Goal: Information Seeking & Learning: Learn about a topic

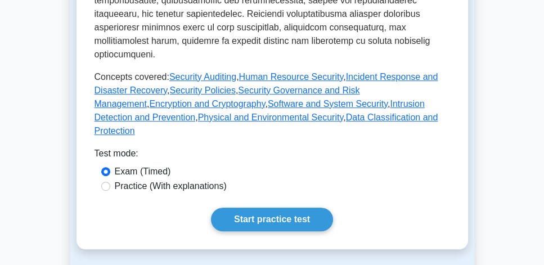
click at [269, 208] on link "Start practice test" at bounding box center [272, 220] width 122 height 24
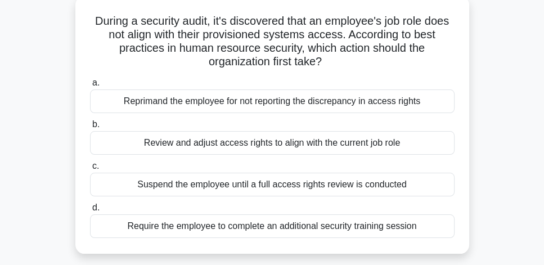
scroll to position [64, 0]
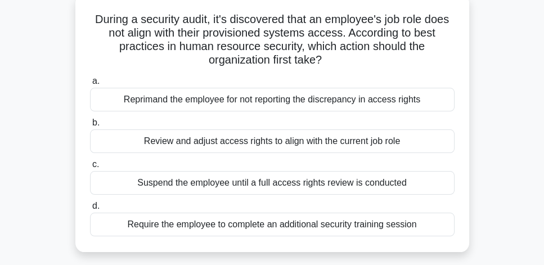
click at [397, 147] on div "Review and adjust access rights to align with the current job role" at bounding box center [272, 141] width 365 height 24
click at [90, 127] on input "b. Review and adjust access rights to align with the current job role" at bounding box center [90, 122] width 0 height 7
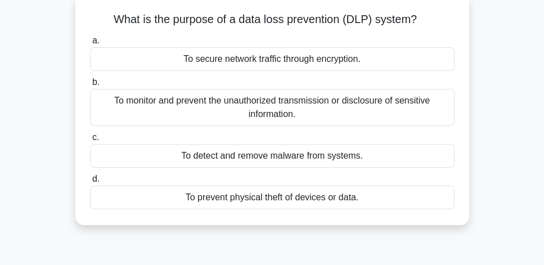
click at [355, 122] on div "To monitor and prevent the unauthorized transmission or disclosure of sensitive…" at bounding box center [272, 107] width 365 height 37
click at [90, 86] on input "b. To monitor and prevent the unauthorized transmission or disclosure of sensit…" at bounding box center [90, 82] width 0 height 7
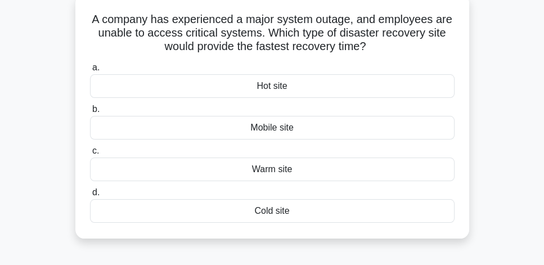
click at [314, 92] on div "Hot site" at bounding box center [272, 86] width 365 height 24
click at [90, 71] on input "a. Hot site" at bounding box center [90, 67] width 0 height 7
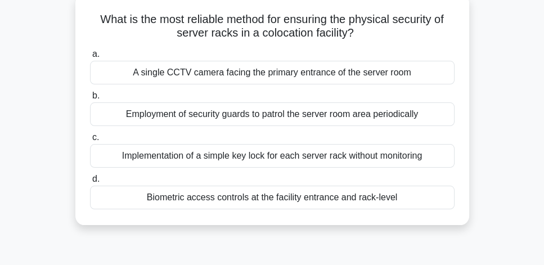
click at [313, 198] on div "Biometric access controls at the facility entrance and rack-level" at bounding box center [272, 198] width 365 height 24
click at [90, 183] on input "d. Biometric access controls at the facility entrance and rack-level" at bounding box center [90, 179] width 0 height 7
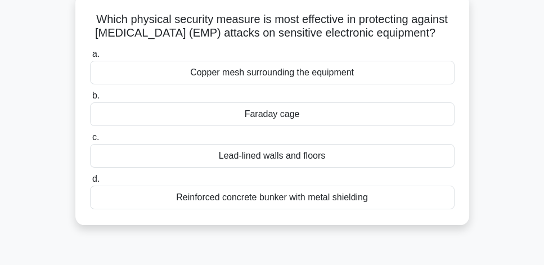
click at [296, 126] on div "Faraday cage" at bounding box center [272, 114] width 365 height 24
click at [90, 100] on input "b. Faraday cage" at bounding box center [90, 95] width 0 height 7
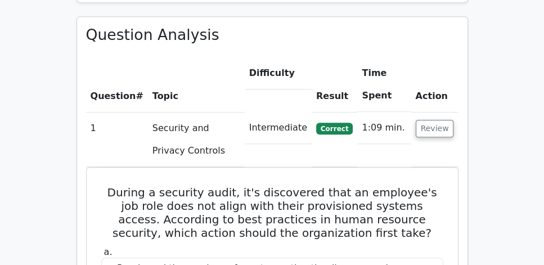
scroll to position [803, 0]
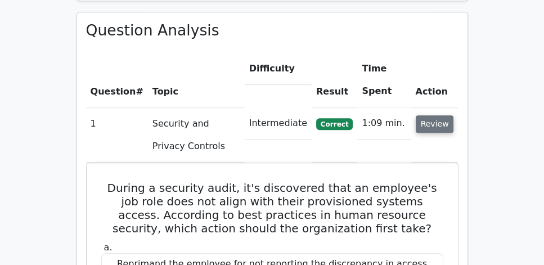
click at [449, 115] on button "Review" at bounding box center [435, 123] width 38 height 17
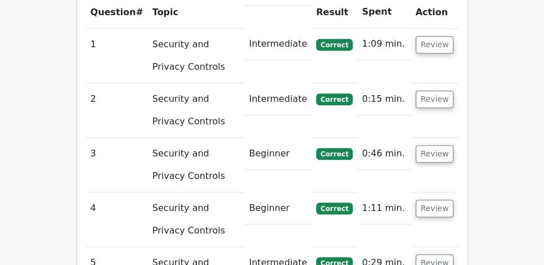
scroll to position [867, 0]
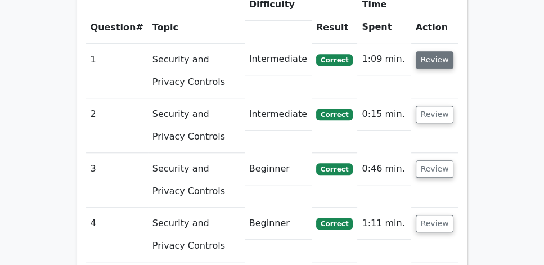
click at [441, 51] on button "Review" at bounding box center [435, 59] width 38 height 17
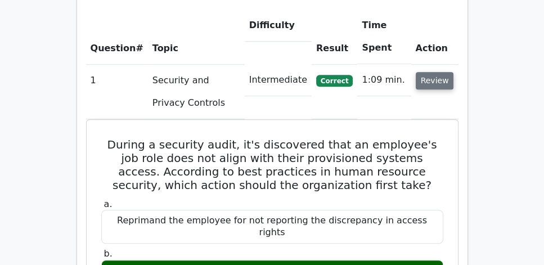
scroll to position [835, 0]
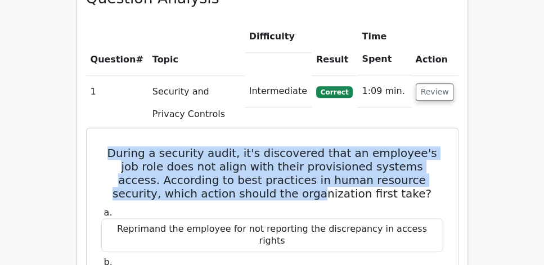
drag, startPoint x: 101, startPoint y: 121, endPoint x: 281, endPoint y: 168, distance: 185.4
click at [281, 168] on h5 "During a security audit, it's discovered that an employee's job role does not a…" at bounding box center [272, 173] width 344 height 54
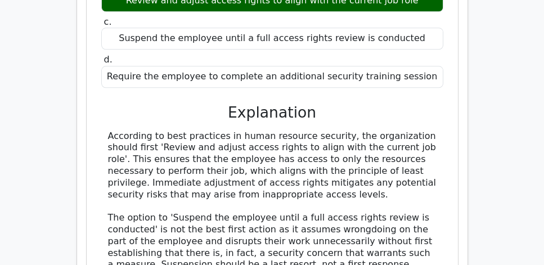
scroll to position [1125, 0]
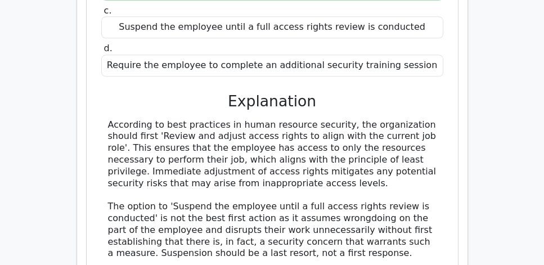
click at [397, 145] on div "According to best practices in human resource security, the organization should…" at bounding box center [272, 259] width 329 height 281
copy div "During a security audit, it's discovered that an employee's job role does not a…"
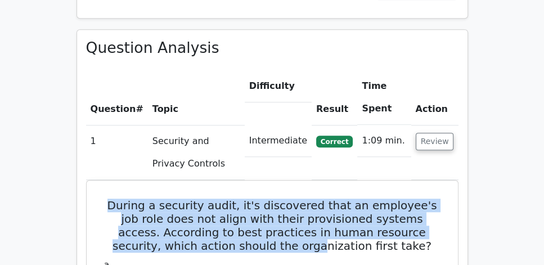
scroll to position [771, 0]
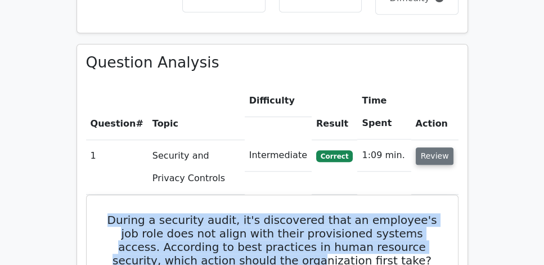
click at [450, 147] on button "Review" at bounding box center [435, 155] width 38 height 17
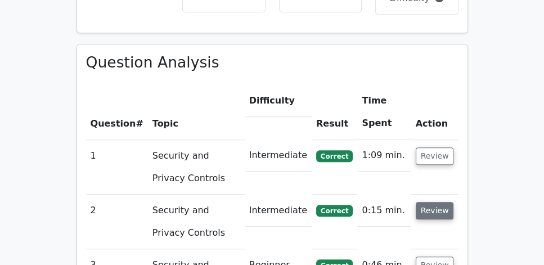
click at [431, 202] on button "Review" at bounding box center [435, 210] width 38 height 17
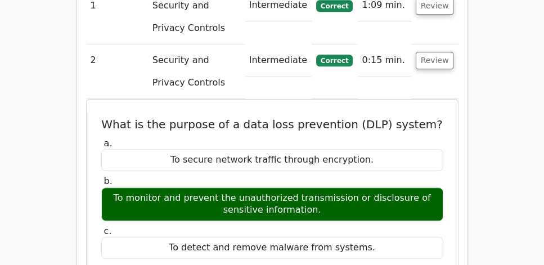
scroll to position [900, 0]
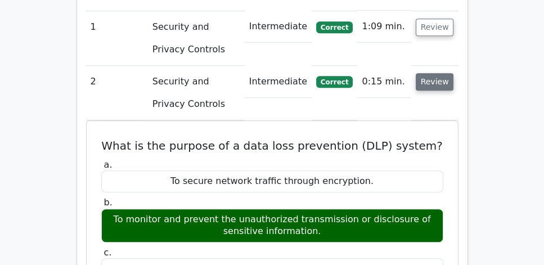
click at [439, 73] on button "Review" at bounding box center [435, 81] width 38 height 17
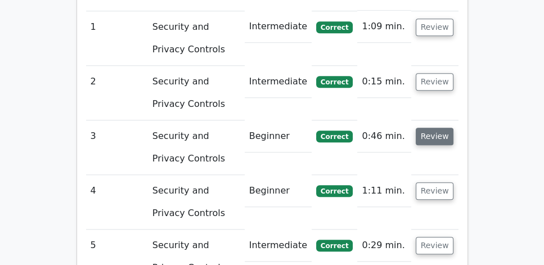
click at [432, 128] on button "Review" at bounding box center [435, 136] width 38 height 17
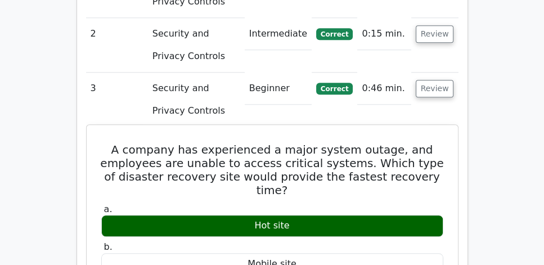
scroll to position [932, 0]
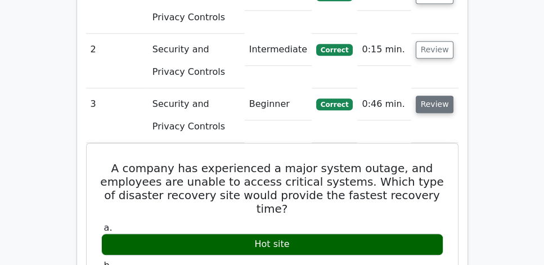
click at [444, 96] on button "Review" at bounding box center [435, 104] width 38 height 17
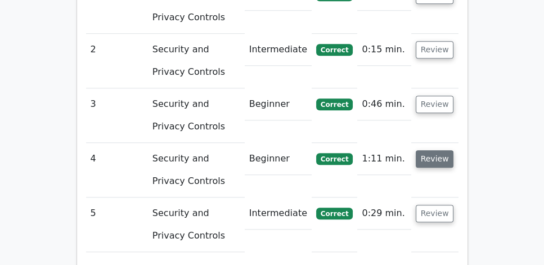
click at [437, 150] on button "Review" at bounding box center [435, 158] width 38 height 17
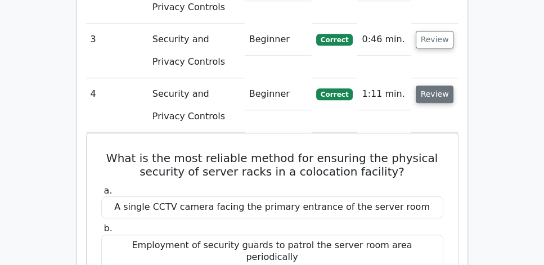
scroll to position [1060, 0]
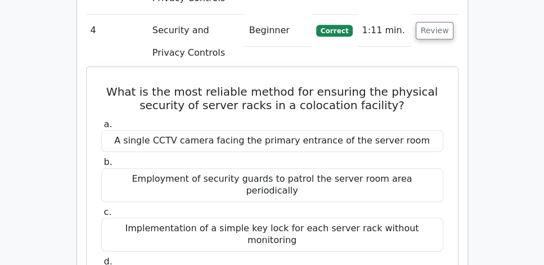
drag, startPoint x: 110, startPoint y: 60, endPoint x: 412, endPoint y: 224, distance: 344.1
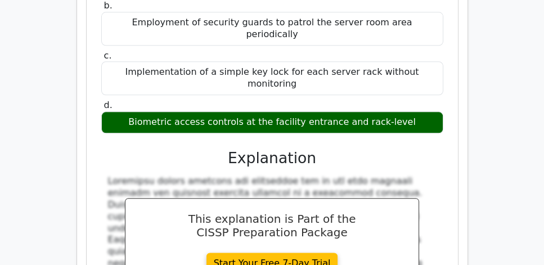
scroll to position [1221, 0]
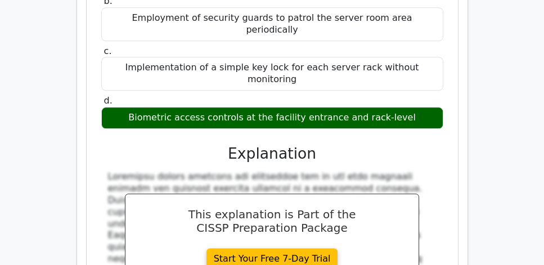
copy div "What is the most reliable method for ensuring the physical security of server r…"
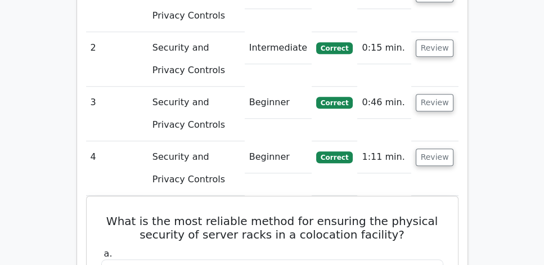
scroll to position [932, 0]
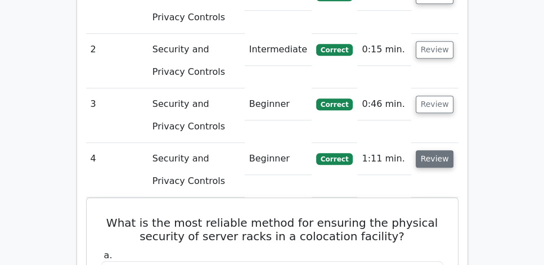
click at [436, 150] on button "Review" at bounding box center [435, 158] width 38 height 17
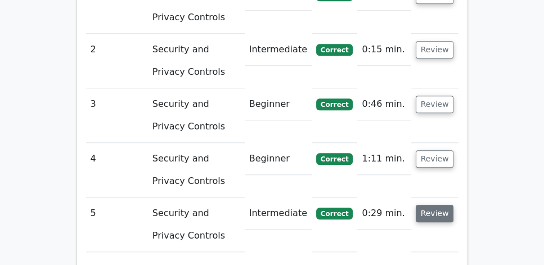
click at [435, 205] on button "Review" at bounding box center [435, 213] width 38 height 17
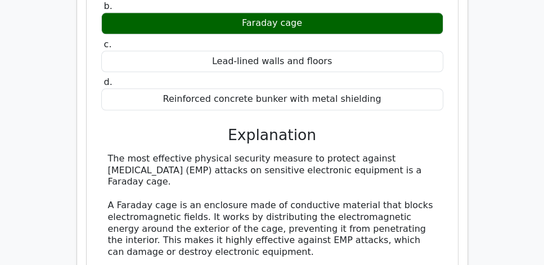
scroll to position [1285, 0]
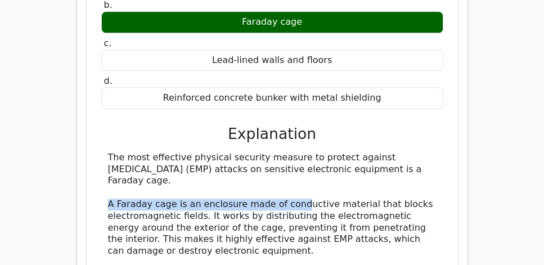
drag, startPoint x: 100, startPoint y: 173, endPoint x: 303, endPoint y: 177, distance: 202.6
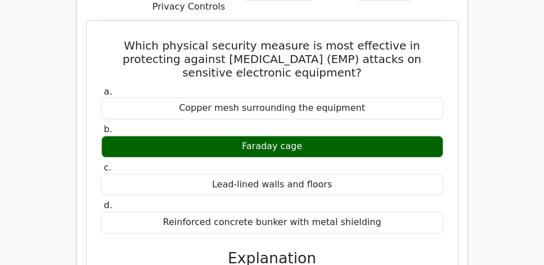
scroll to position [1092, 0]
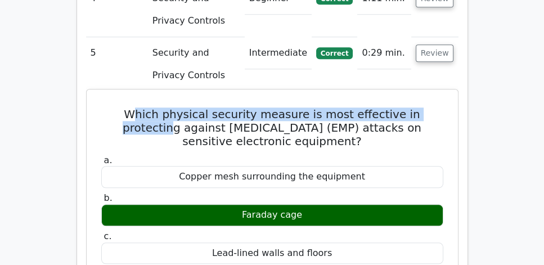
drag, startPoint x: 110, startPoint y: 85, endPoint x: 435, endPoint y: 86, distance: 325.7
click at [435, 107] on h5 "Which physical security measure is most effective in protecting against electro…" at bounding box center [272, 127] width 344 height 41
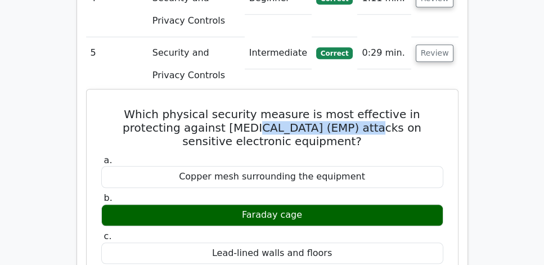
drag, startPoint x: 190, startPoint y: 98, endPoint x: 308, endPoint y: 98, distance: 118.1
click at [308, 107] on h5 "Which physical security measure is most effective in protecting against electro…" at bounding box center [272, 127] width 344 height 41
drag, startPoint x: 348, startPoint y: 111, endPoint x: 95, endPoint y: 87, distance: 254.9
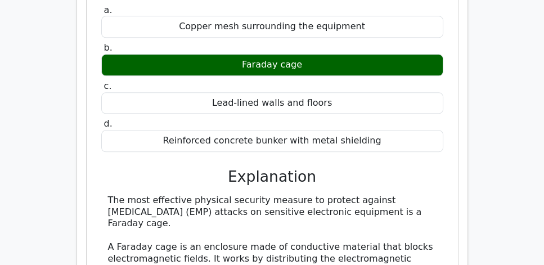
scroll to position [1317, 0]
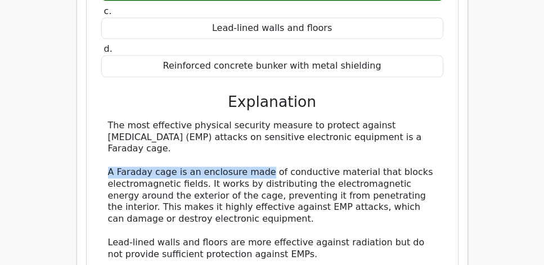
drag, startPoint x: 96, startPoint y: 141, endPoint x: 264, endPoint y: 145, distance: 168.2
click at [264, 145] on div "Which physical security measure is most effective in protecting against electro…" at bounding box center [272, 161] width 362 height 585
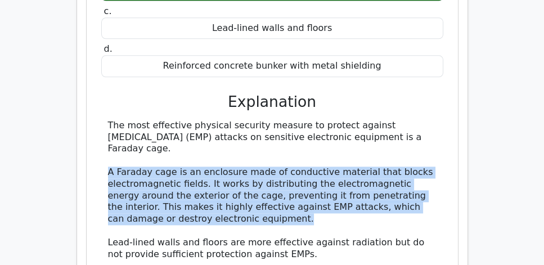
drag, startPoint x: 249, startPoint y: 189, endPoint x: 104, endPoint y: 136, distance: 155.0
click at [104, 136] on div "The most effective physical security measure to protect against electromagnetic…" at bounding box center [272, 266] width 342 height 293
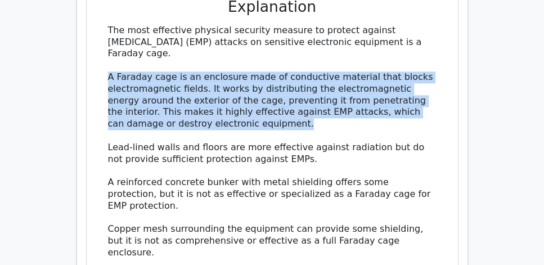
scroll to position [1414, 0]
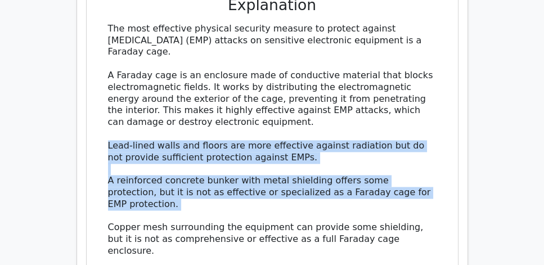
drag, startPoint x: 104, startPoint y: 114, endPoint x: 422, endPoint y: 174, distance: 323.9
click at [422, 174] on div "The most effective physical security measure to protect against electromagnetic…" at bounding box center [272, 169] width 342 height 293
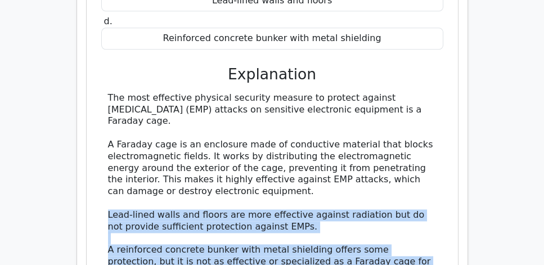
scroll to position [1317, 0]
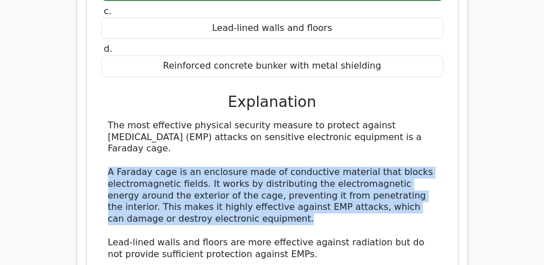
drag, startPoint x: 247, startPoint y: 191, endPoint x: 107, endPoint y: 142, distance: 148.4
click at [107, 142] on div "The most effective physical security measure to protect against electromagnetic…" at bounding box center [272, 266] width 342 height 293
copy div "A Faraday cage is an enclosure made of conductive material that blocks electrom…"
click at [255, 181] on div "The most effective physical security measure to protect against electromagnetic…" at bounding box center [272, 266] width 329 height 293
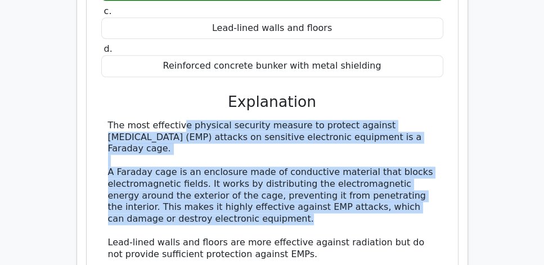
drag, startPoint x: 251, startPoint y: 191, endPoint x: 106, endPoint y: 93, distance: 174.6
click at [106, 120] on div "The most effective physical security measure to protect against electromagnetic…" at bounding box center [272, 266] width 342 height 293
copy div "The most effective physical security measure to protect against electromagnetic…"
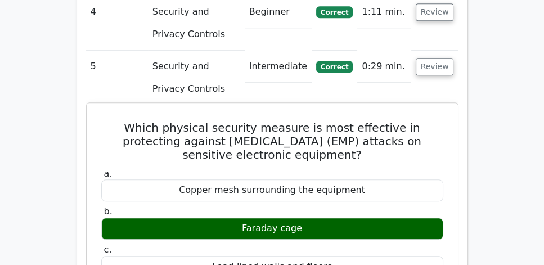
scroll to position [1060, 0]
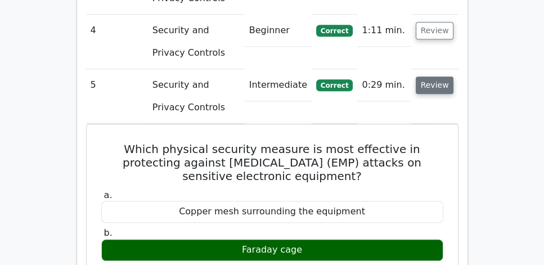
click at [442, 77] on button "Review" at bounding box center [435, 85] width 38 height 17
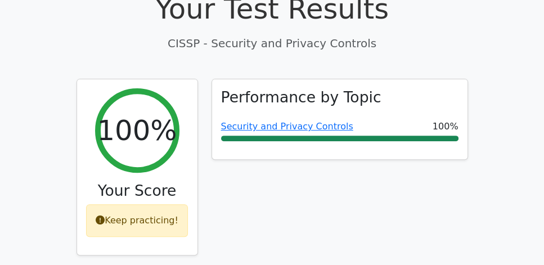
scroll to position [385, 0]
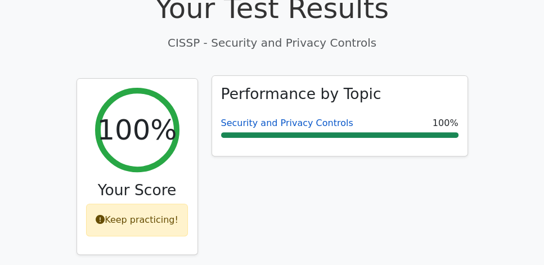
click at [294, 118] on link "Security and Privacy Controls" at bounding box center [287, 123] width 132 height 11
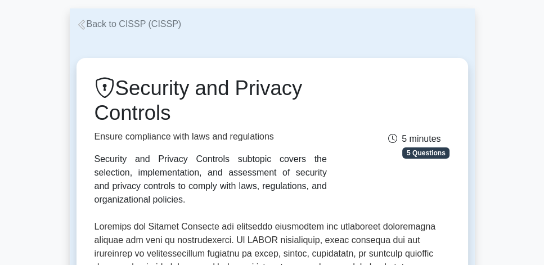
scroll to position [64, 0]
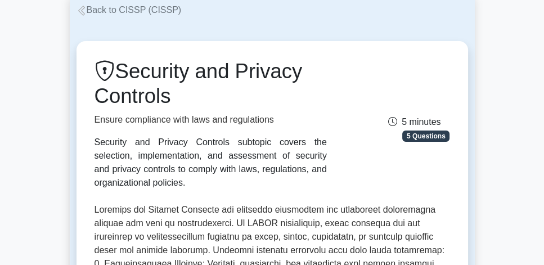
drag, startPoint x: 125, startPoint y: 71, endPoint x: 194, endPoint y: 99, distance: 74.2
click at [194, 99] on h1 "Security and Privacy Controls" at bounding box center [211, 84] width 232 height 50
click at [199, 102] on h1 "Security and Privacy Controls" at bounding box center [211, 84] width 232 height 50
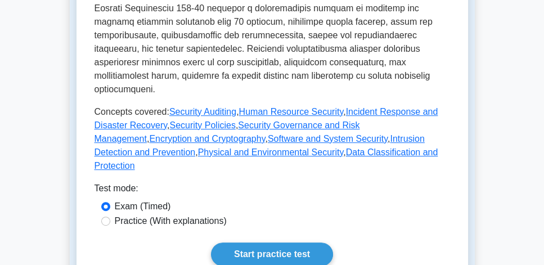
scroll to position [514, 0]
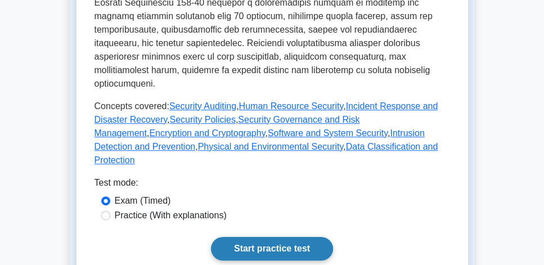
click at [291, 237] on link "Start practice test" at bounding box center [272, 249] width 122 height 24
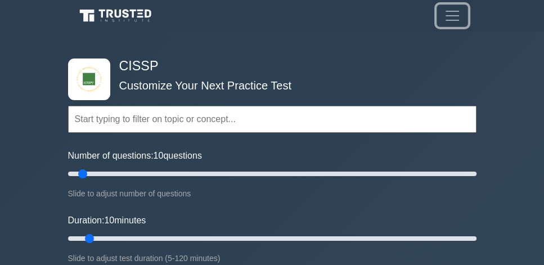
click at [449, 17] on span "Toggle navigation" at bounding box center [452, 15] width 17 height 17
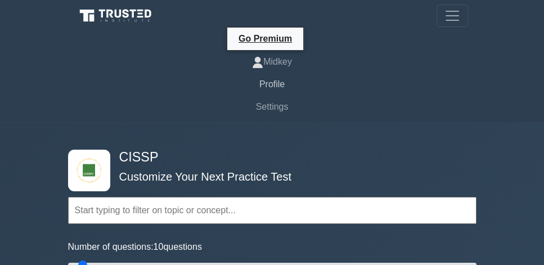
click at [280, 86] on link "Profile" at bounding box center [273, 84] width 392 height 23
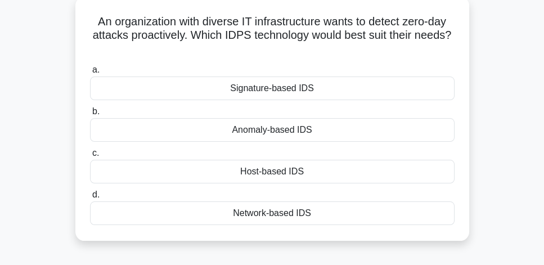
scroll to position [64, 0]
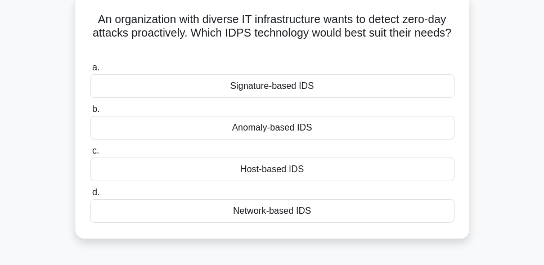
click at [320, 129] on div "Anomaly-based IDS" at bounding box center [272, 128] width 365 height 24
click at [90, 113] on input "b. Anomaly-based IDS" at bounding box center [90, 109] width 0 height 7
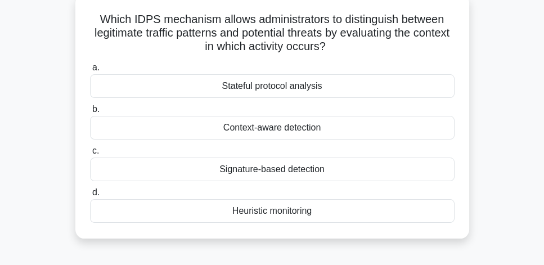
click at [388, 127] on div "Context-aware detection" at bounding box center [272, 128] width 365 height 24
click at [90, 113] on input "b. Context-aware detection" at bounding box center [90, 109] width 0 height 7
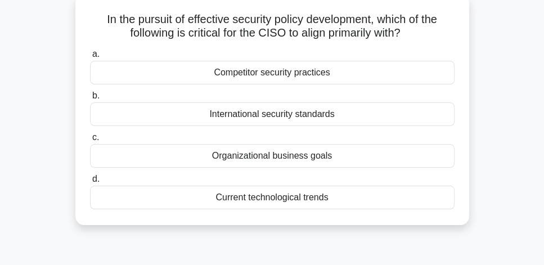
click at [345, 117] on div "International security standards" at bounding box center [272, 114] width 365 height 24
click at [90, 100] on input "b. International security standards" at bounding box center [90, 95] width 0 height 7
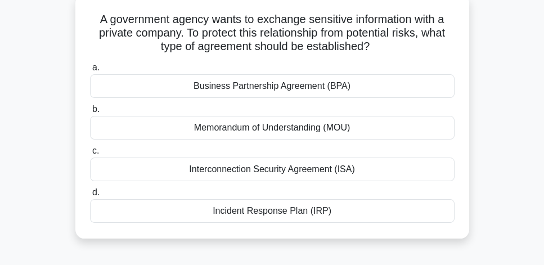
click at [344, 89] on div "Business Partnership Agreement (BPA)" at bounding box center [272, 86] width 365 height 24
click at [90, 71] on input "a. Business Partnership Agreement (BPA)" at bounding box center [90, 67] width 0 height 7
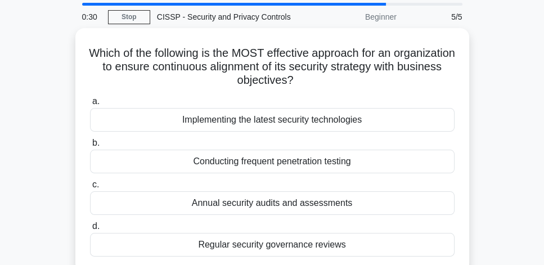
scroll to position [32, 0]
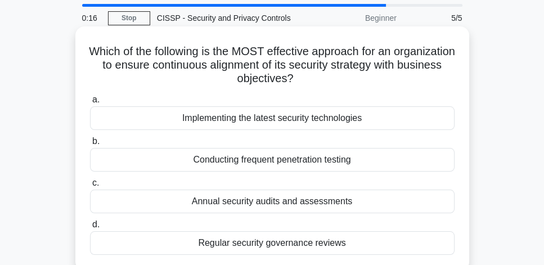
click at [323, 242] on div "Regular security governance reviews" at bounding box center [272, 243] width 365 height 24
click at [90, 228] on input "d. Regular security governance reviews" at bounding box center [90, 224] width 0 height 7
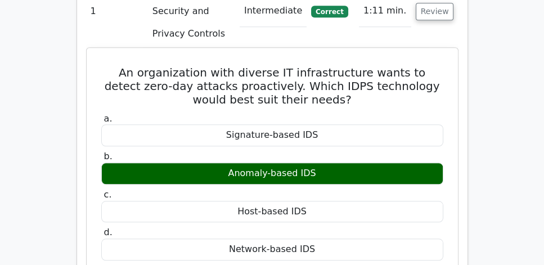
scroll to position [835, 0]
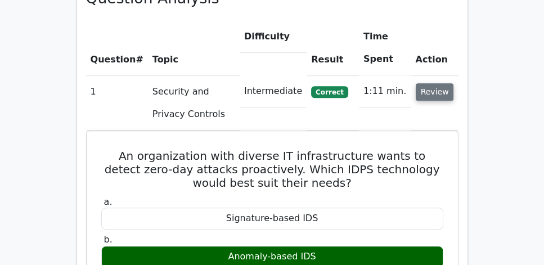
click at [443, 83] on button "Review" at bounding box center [435, 91] width 38 height 17
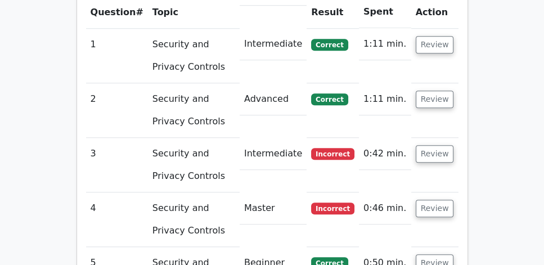
scroll to position [964, 0]
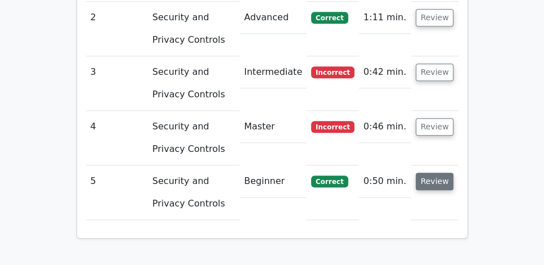
click at [435, 173] on button "Review" at bounding box center [435, 181] width 38 height 17
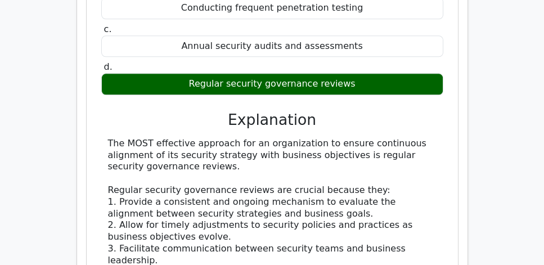
scroll to position [1317, 0]
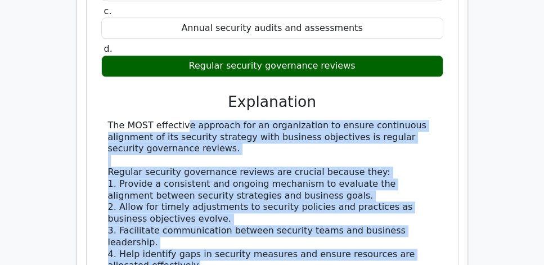
drag, startPoint x: 109, startPoint y: 92, endPoint x: 226, endPoint y: 231, distance: 181.7
copy div "The MOST effective approach for an organization to ensure continuous alignment …"
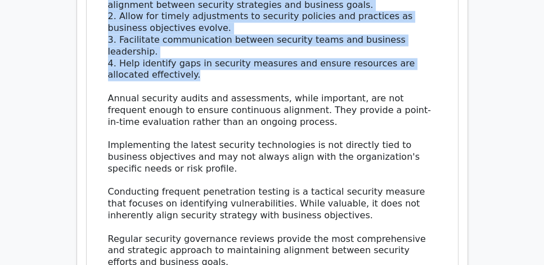
scroll to position [1510, 0]
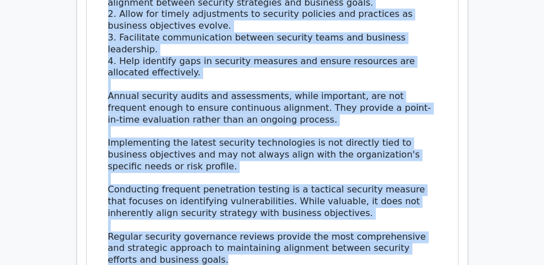
click at [188, 228] on div "The MOST effective approach for an organization to ensure continuous alignment …" at bounding box center [272, 96] width 329 height 339
copy div "The MOST effective approach for an organization to ensure continuous alignment …"
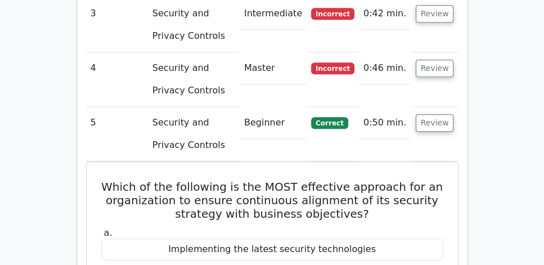
scroll to position [996, 0]
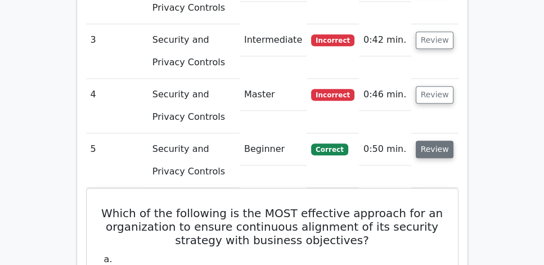
click at [436, 141] on button "Review" at bounding box center [435, 149] width 38 height 17
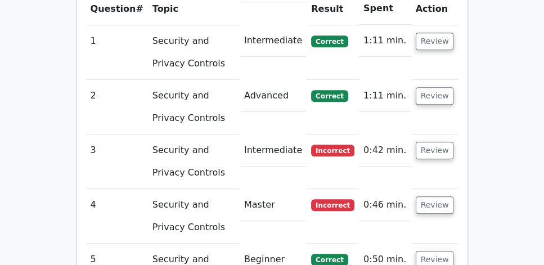
scroll to position [867, 0]
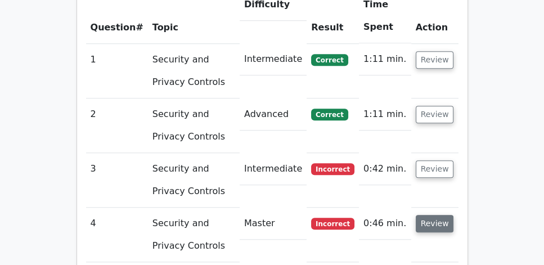
click at [444, 215] on button "Review" at bounding box center [435, 223] width 38 height 17
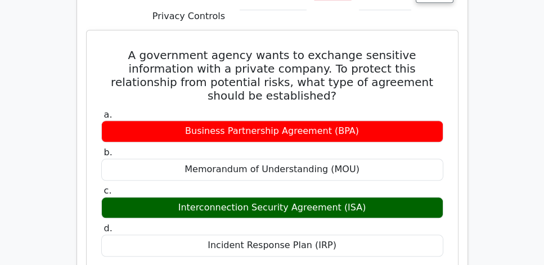
scroll to position [1092, 0]
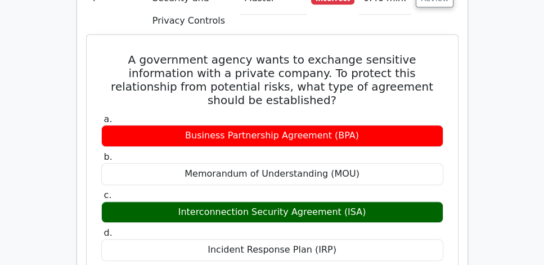
drag, startPoint x: 104, startPoint y: 24, endPoint x: 353, endPoint y: 204, distance: 307.4
click at [353, 204] on div "A government agency wants to exchange sensitive information with a private comp…" at bounding box center [272, 254] width 362 height 431
copy div "A government agency wants to exchange sensitive information with a private comp…"
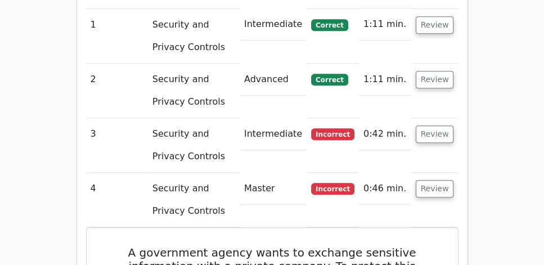
scroll to position [900, 0]
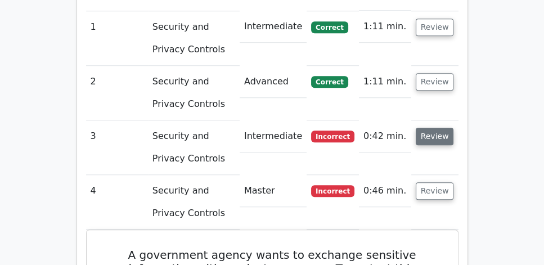
click at [440, 128] on button "Review" at bounding box center [435, 136] width 38 height 17
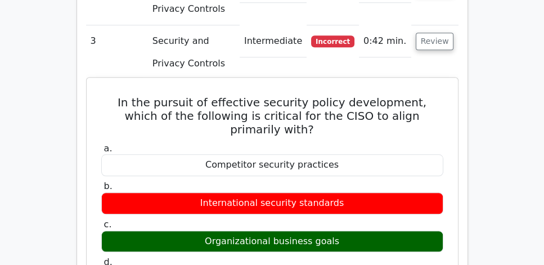
scroll to position [996, 0]
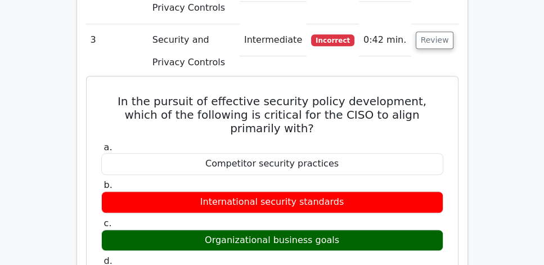
drag, startPoint x: 97, startPoint y: 67, endPoint x: 368, endPoint y: 236, distance: 319.7
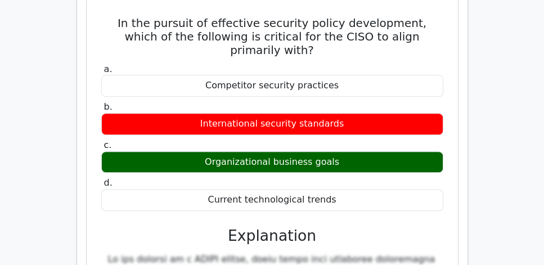
scroll to position [1092, 0]
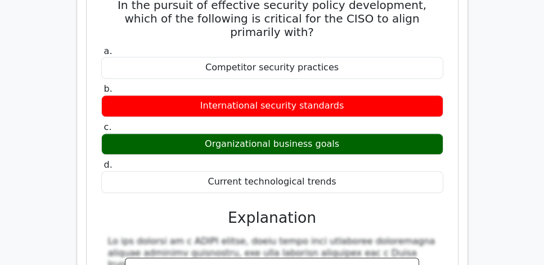
copy div "In the pursuit of effective security policy development, which of the following…"
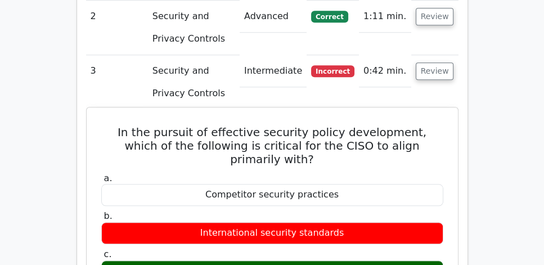
scroll to position [964, 0]
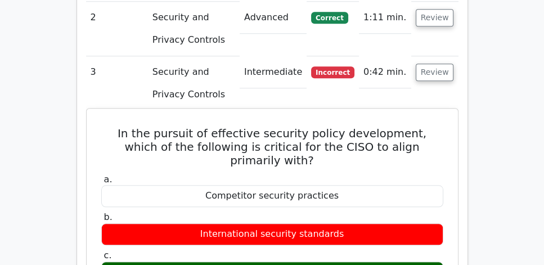
click at [140, 127] on h5 "In the pursuit of effective security policy development, which of the following…" at bounding box center [272, 147] width 344 height 41
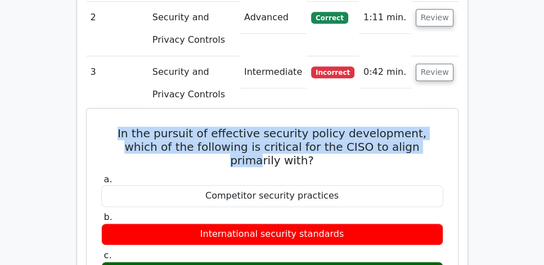
drag, startPoint x: 97, startPoint y: 100, endPoint x: 384, endPoint y: 121, distance: 288.3
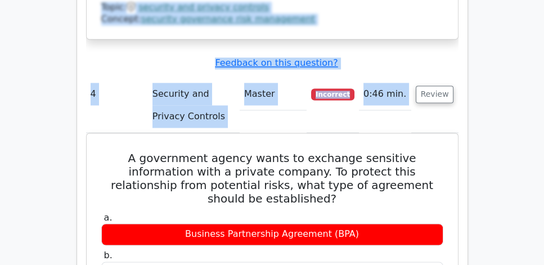
scroll to position [0, 7]
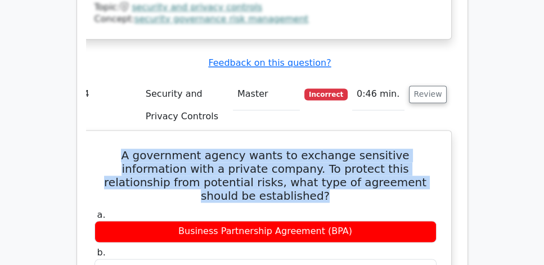
drag, startPoint x: 100, startPoint y: 84, endPoint x: 435, endPoint y: 112, distance: 336.4
click at [435, 149] on h5 "A government agency wants to exchange sensitive information with a private comp…" at bounding box center [265, 176] width 344 height 54
copy h5 "A government agency wants to exchange sensitive information with a private comp…"
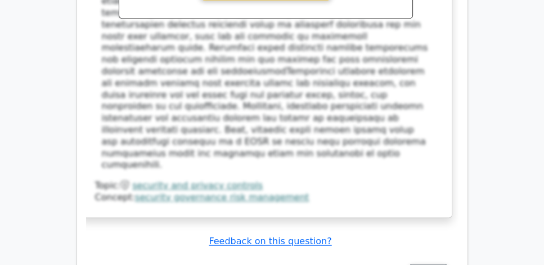
scroll to position [1510, 0]
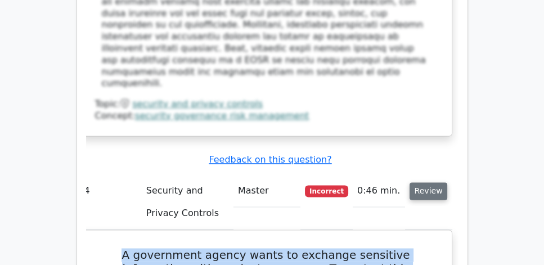
click at [435, 182] on button "Review" at bounding box center [429, 190] width 38 height 17
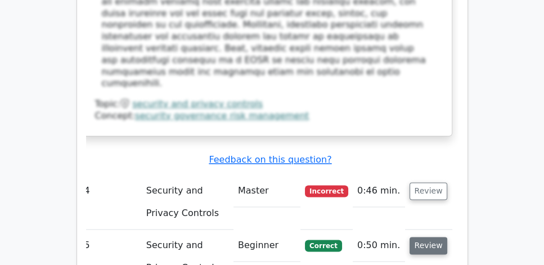
click at [432, 237] on button "Review" at bounding box center [429, 245] width 38 height 17
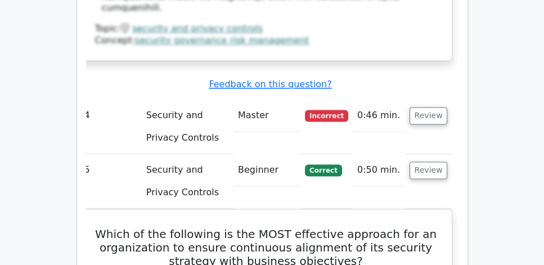
scroll to position [1542, 0]
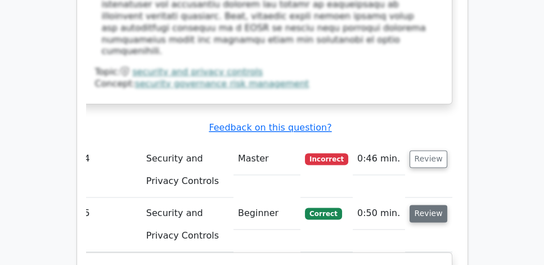
click at [445, 205] on button "Review" at bounding box center [429, 213] width 38 height 17
click at [438, 150] on button "Review" at bounding box center [429, 158] width 38 height 17
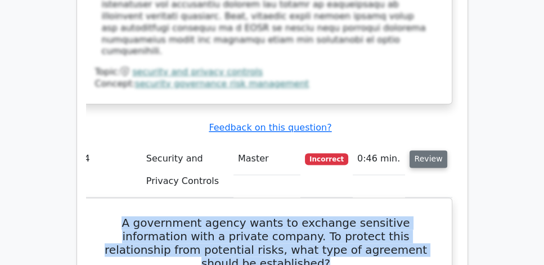
click at [438, 150] on button "Review" at bounding box center [429, 158] width 38 height 17
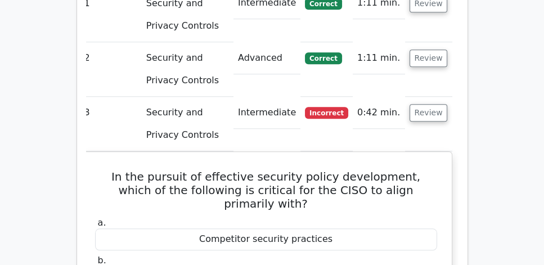
scroll to position [900, 0]
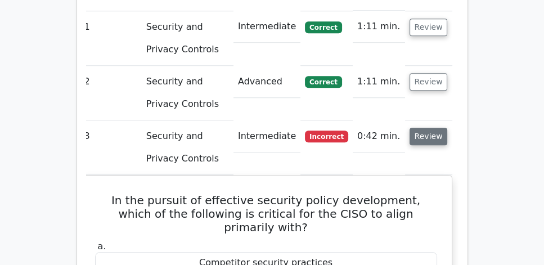
click at [435, 128] on button "Review" at bounding box center [429, 136] width 38 height 17
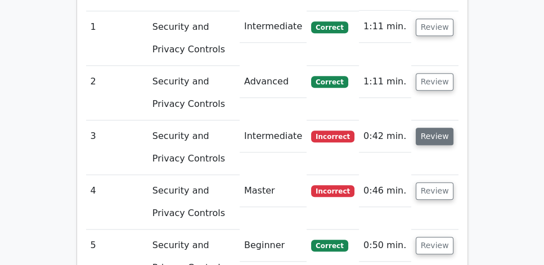
scroll to position [0, 0]
click at [441, 182] on button "Review" at bounding box center [435, 190] width 38 height 17
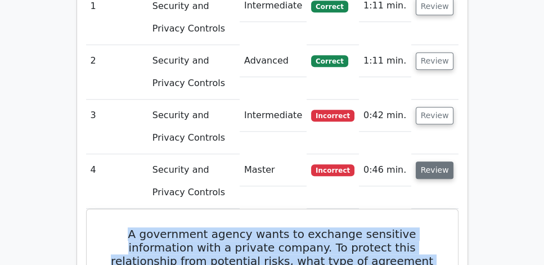
scroll to position [1028, 0]
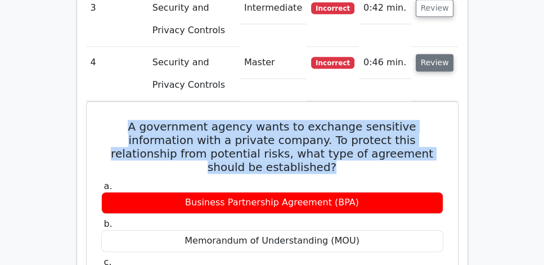
click at [438, 54] on button "Review" at bounding box center [435, 62] width 38 height 17
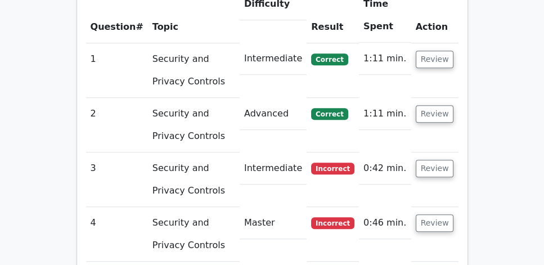
scroll to position [867, 0]
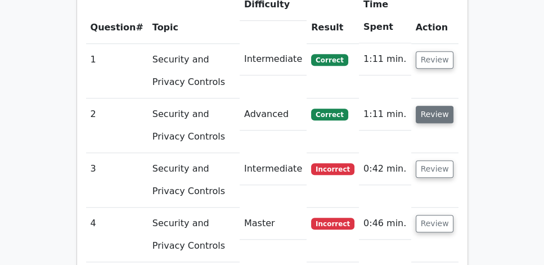
click at [438, 106] on button "Review" at bounding box center [435, 114] width 38 height 17
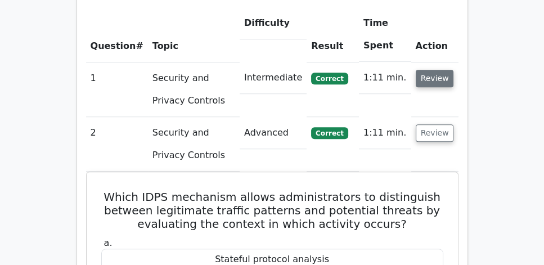
scroll to position [835, 0]
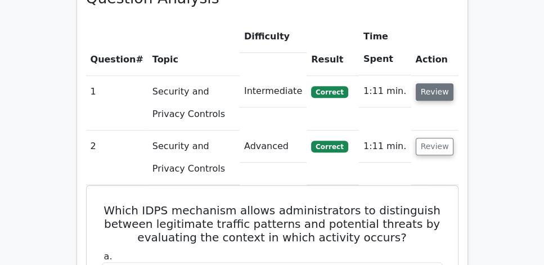
click at [434, 83] on button "Review" at bounding box center [435, 91] width 38 height 17
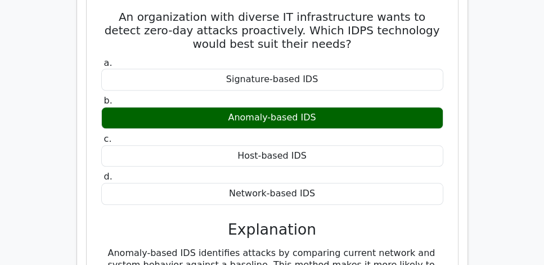
scroll to position [1028, 0]
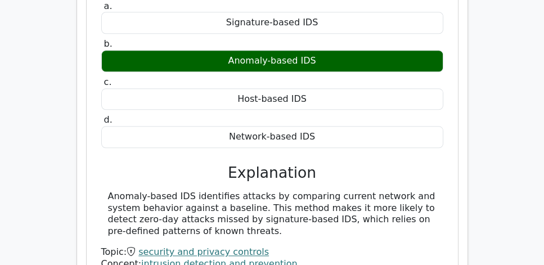
drag, startPoint x: 313, startPoint y: 198, endPoint x: 107, endPoint y: 168, distance: 208.1
click at [108, 191] on div "Anomaly-based IDS identifies attacks by comparing current network and system be…" at bounding box center [272, 214] width 329 height 47
copy div "Anomaly-based IDS identifies attacks by comparing current network and system be…"
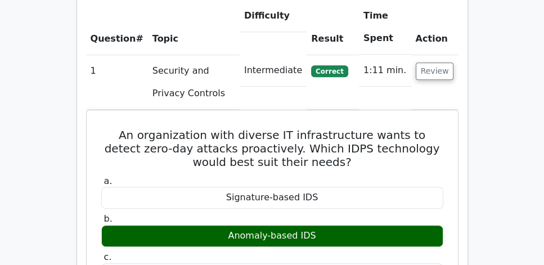
scroll to position [835, 0]
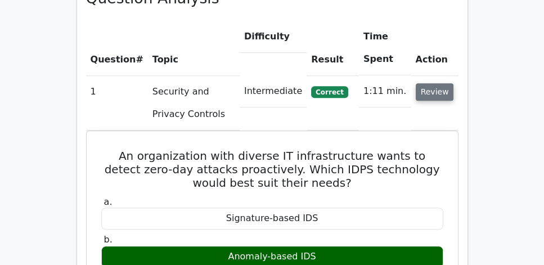
click at [438, 83] on button "Review" at bounding box center [435, 91] width 38 height 17
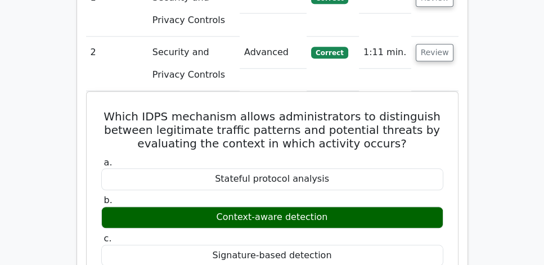
scroll to position [932, 0]
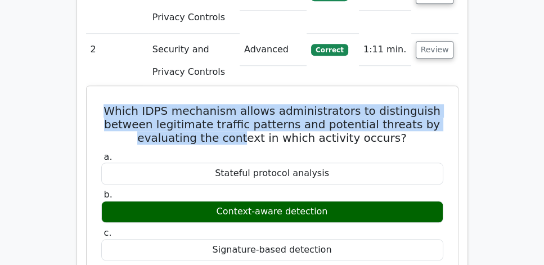
drag, startPoint x: 111, startPoint y: 79, endPoint x: 249, endPoint y: 106, distance: 140.3
click at [249, 106] on h5 "Which IDPS mechanism allows administrators to distinguish between legitimate tr…" at bounding box center [272, 124] width 344 height 41
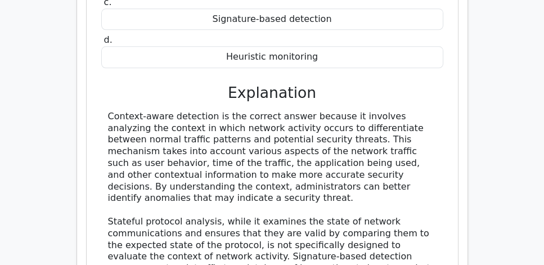
scroll to position [1189, 0]
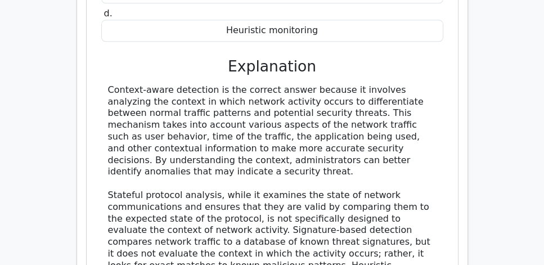
click at [203, 142] on div "Context-aware detection is the correct answer because it involves analyzing the…" at bounding box center [272, 201] width 329 height 234
copy div "Which IDPS mechanism allows administrators to distinguish between legitimate tr…"
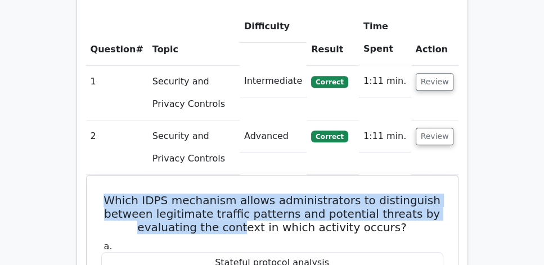
scroll to position [835, 0]
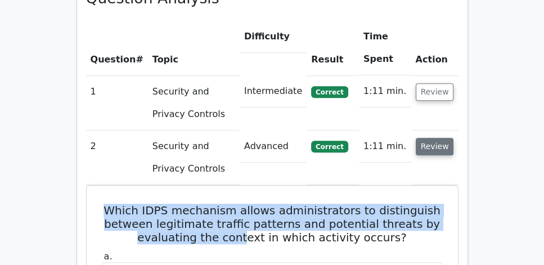
click at [434, 138] on button "Review" at bounding box center [435, 146] width 38 height 17
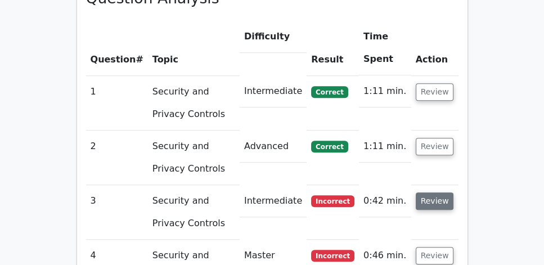
click at [434, 192] on button "Review" at bounding box center [435, 200] width 38 height 17
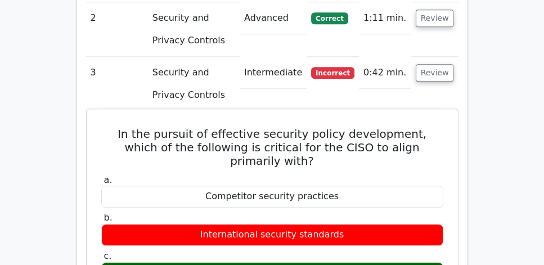
scroll to position [964, 0]
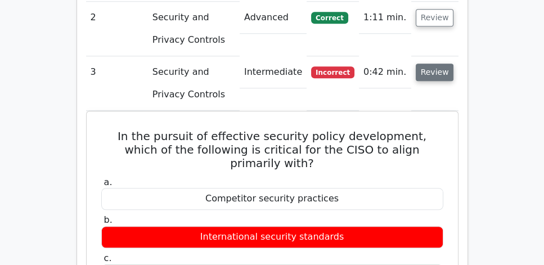
click at [437, 64] on button "Review" at bounding box center [435, 72] width 38 height 17
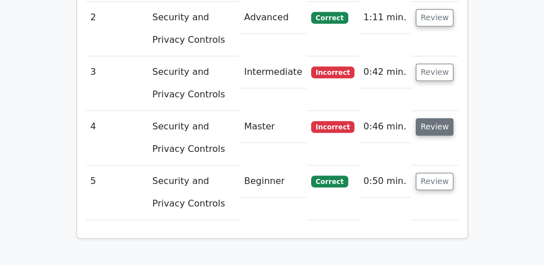
click at [443, 118] on button "Review" at bounding box center [435, 126] width 38 height 17
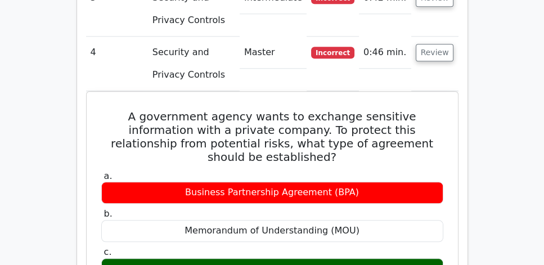
scroll to position [996, 0]
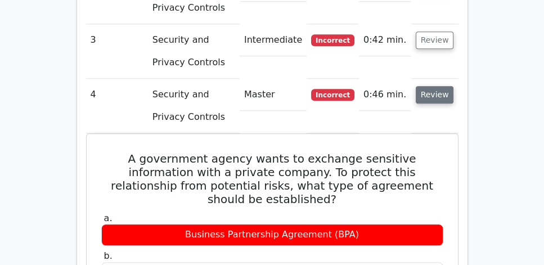
click at [442, 86] on button "Review" at bounding box center [435, 94] width 38 height 17
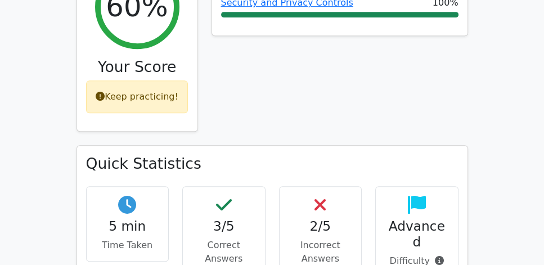
scroll to position [450, 0]
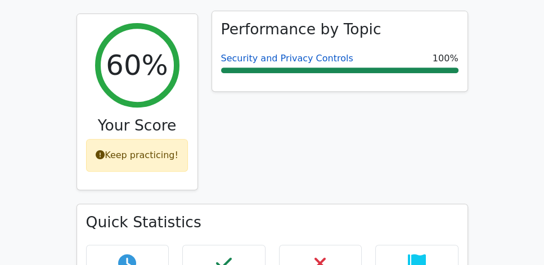
click at [296, 53] on link "Security and Privacy Controls" at bounding box center [287, 58] width 132 height 11
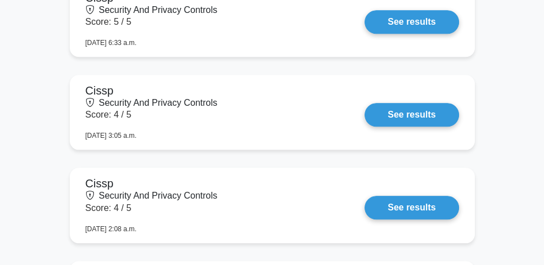
scroll to position [1060, 0]
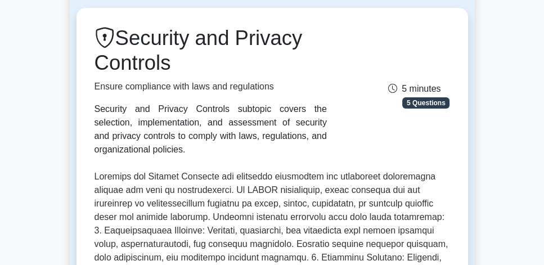
scroll to position [96, 0]
